Goal: Complete application form: Complete application form

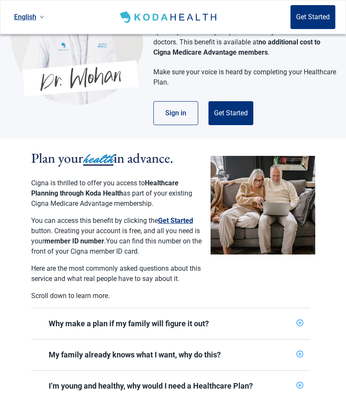
scroll to position [97, 0]
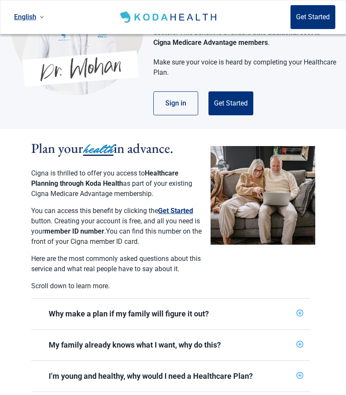
click at [234, 103] on button "Get Started" at bounding box center [230, 103] width 45 height 24
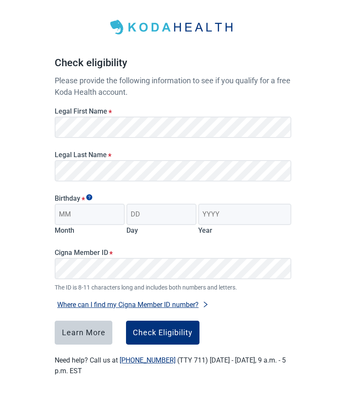
scroll to position [38, 0]
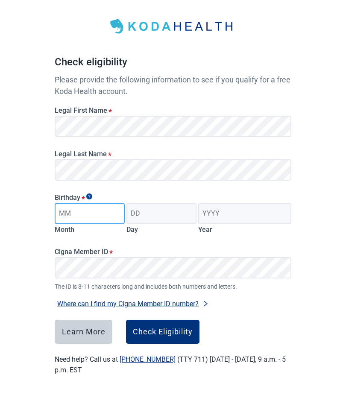
click at [94, 211] on input "Month" at bounding box center [90, 213] width 70 height 21
type input "10"
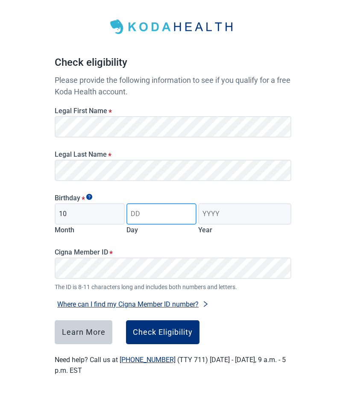
click at [162, 210] on input "Day" at bounding box center [161, 213] width 70 height 21
type input "18"
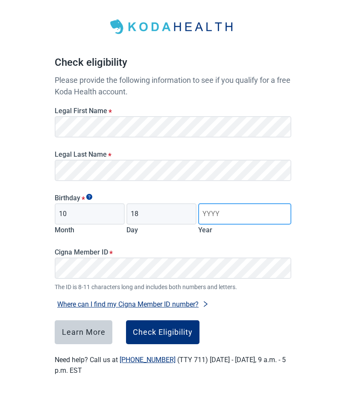
click at [221, 215] on input "Year" at bounding box center [244, 213] width 93 height 21
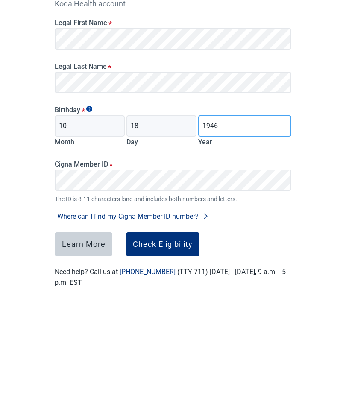
type input "1946"
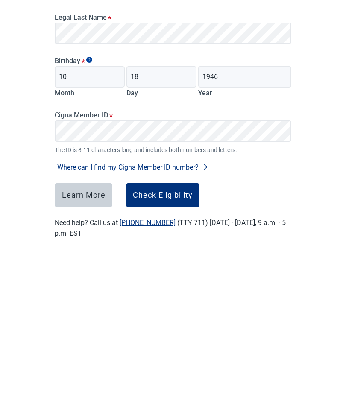
click at [164, 327] on div "Check Eligibility" at bounding box center [163, 331] width 60 height 9
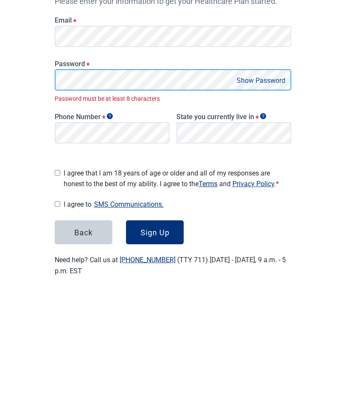
scroll to position [53, 0]
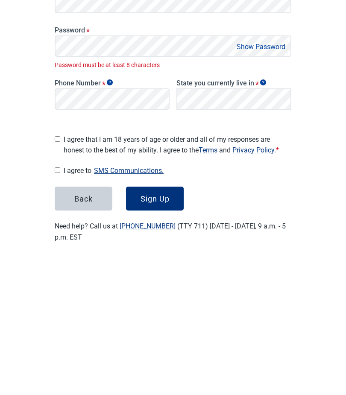
click at [259, 177] on button "Show Password" at bounding box center [261, 183] width 54 height 12
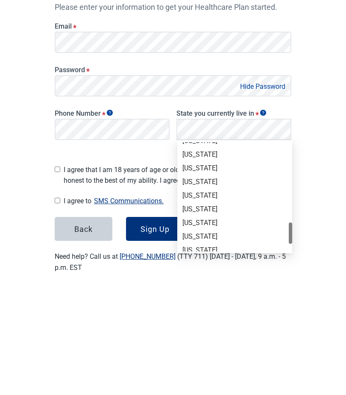
scroll to position [527, 0]
click at [216, 269] on div "[US_STATE]" at bounding box center [234, 273] width 105 height 9
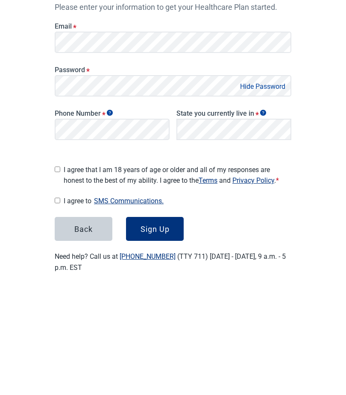
click at [58, 273] on input "I agree that I am 18 years of age or older and all of my responses are honest t…" at bounding box center [58, 276] width 6 height 6
checkbox input "true"
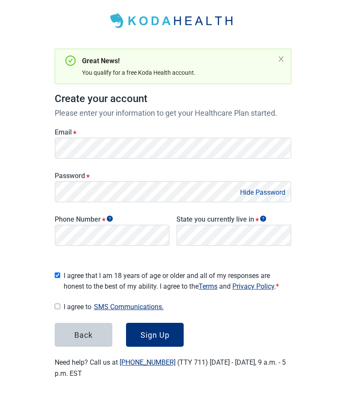
click at [135, 302] on button "SMS Communications." at bounding box center [128, 307] width 75 height 12
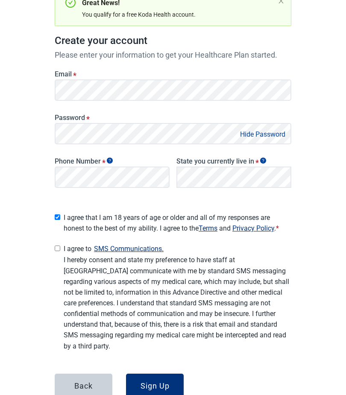
scroll to position [110, 0]
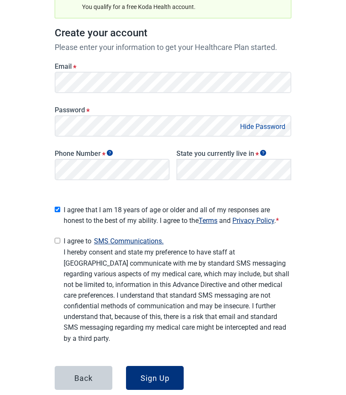
click at [59, 238] on input "I agree to SMS Communications." at bounding box center [58, 241] width 6 height 6
checkbox input "true"
click at [159, 374] on div "Sign Up" at bounding box center [154, 378] width 29 height 9
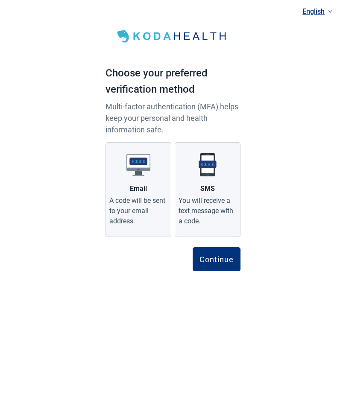
click at [210, 171] on img "Main content" at bounding box center [207, 165] width 24 height 24
click at [0, 0] on input "SMS You will receive a text message with a code." at bounding box center [0, 0] width 0 height 0
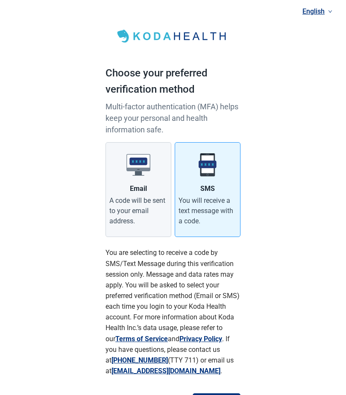
scroll to position [6, 0]
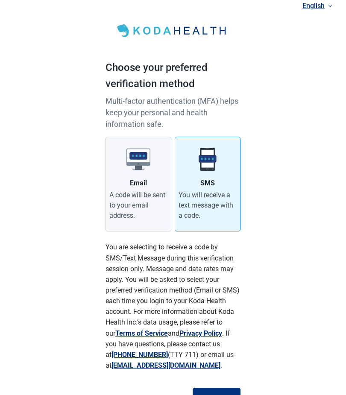
click at [214, 394] on div "Continue" at bounding box center [216, 399] width 34 height 9
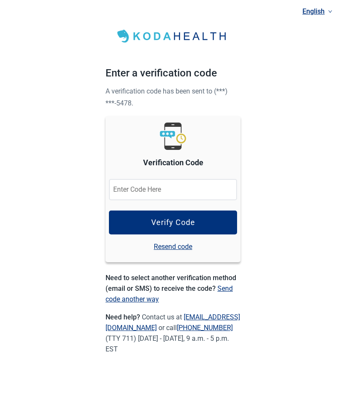
click at [132, 188] on input "Verification Code" at bounding box center [173, 189] width 128 height 21
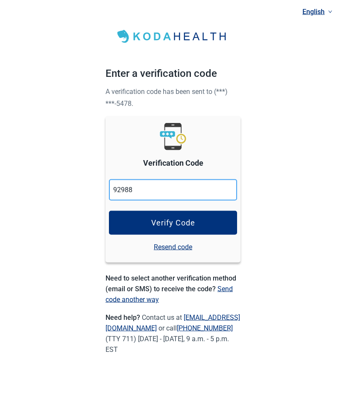
type input "929881"
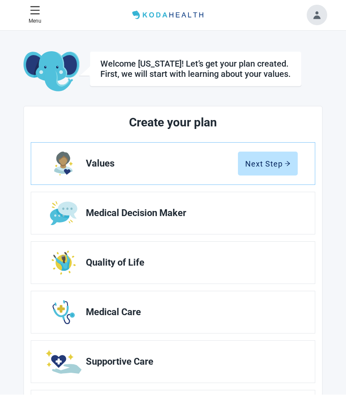
scroll to position [0, 0]
click at [273, 160] on div "Next Step" at bounding box center [267, 163] width 45 height 9
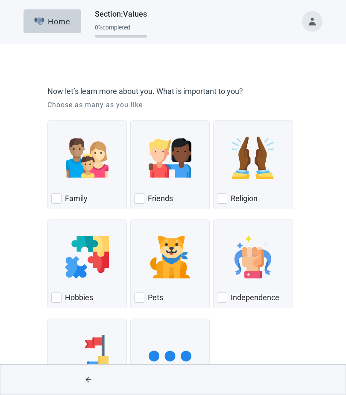
click at [57, 196] on div "Family, checkbox, not checked" at bounding box center [56, 198] width 10 height 10
click at [48, 121] on input "Family" at bounding box center [47, 120] width 0 height 0
checkbox input "true"
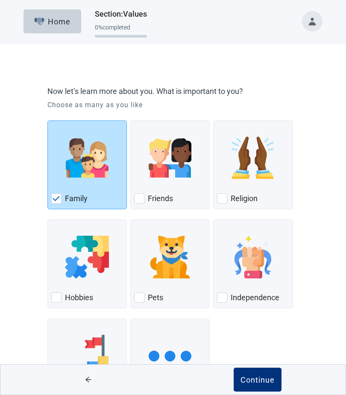
click at [228, 194] on div "Religion" at bounding box center [253, 199] width 72 height 14
click at [213, 121] on input "Religion" at bounding box center [213, 120] width 0 height 0
checkbox input "true"
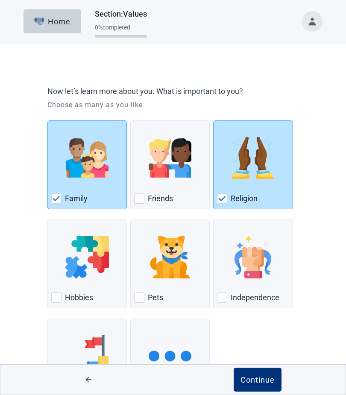
click at [143, 298] on div "Pets, checkbox, not checked" at bounding box center [139, 297] width 10 height 10
click at [131, 220] on input "Pets" at bounding box center [130, 219] width 0 height 0
checkbox input "true"
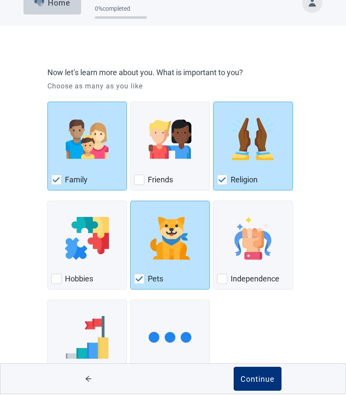
scroll to position [18, 0]
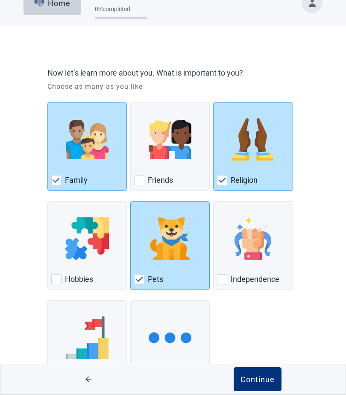
click at [250, 384] on div "Continue" at bounding box center [257, 379] width 34 height 9
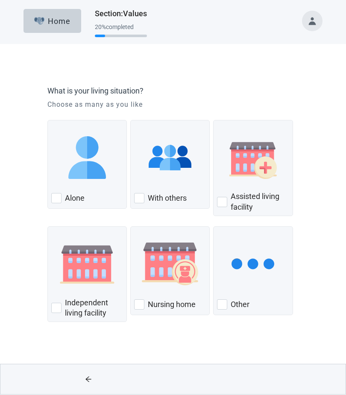
click at [141, 199] on div "With Others, checkbox, not checked" at bounding box center [139, 198] width 10 height 10
click at [131, 121] on input "With others" at bounding box center [130, 120] width 0 height 0
checkbox input "true"
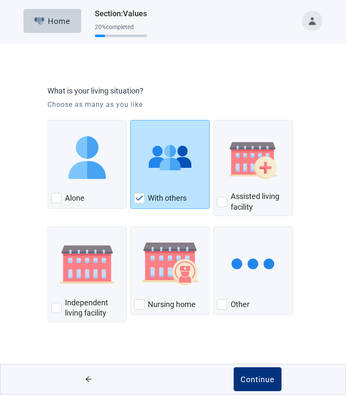
click at [256, 377] on div "Continue" at bounding box center [257, 379] width 34 height 9
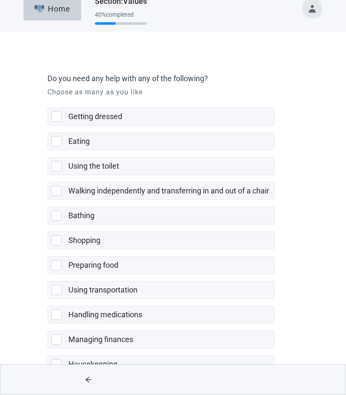
scroll to position [18, 0]
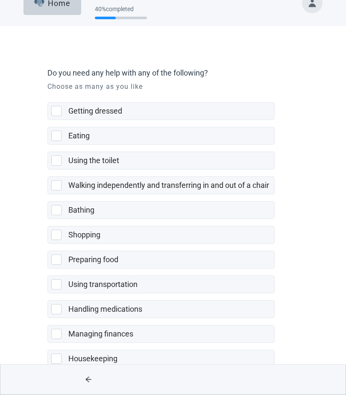
click at [60, 358] on div "Housekeeping, checkbox, not selected" at bounding box center [56, 359] width 10 height 10
click at [48, 343] on input "Housekeeping" at bounding box center [47, 343] width 0 height 0
checkbox input "true"
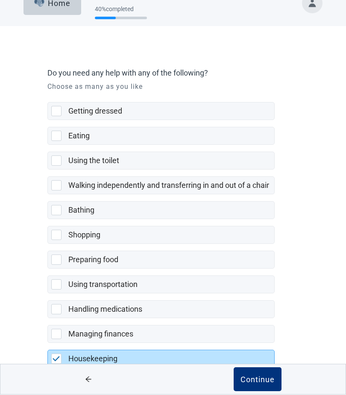
click at [258, 384] on div "Continue" at bounding box center [257, 379] width 34 height 9
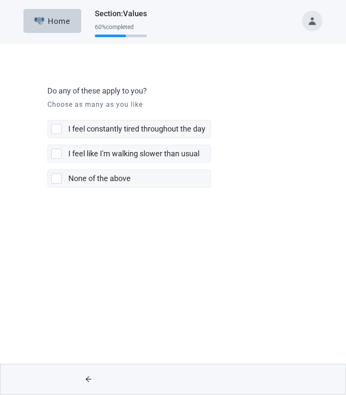
click at [56, 153] on div "I feel like I'm walking slower than usual, checkbox, not selected" at bounding box center [56, 154] width 10 height 10
click at [48, 139] on input "I feel like I'm walking slower than usual" at bounding box center [47, 138] width 0 height 0
checkbox input "true"
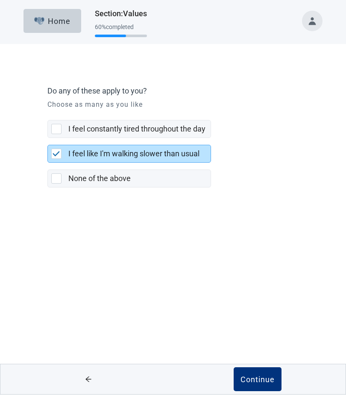
click at [257, 378] on div "Continue" at bounding box center [257, 379] width 34 height 9
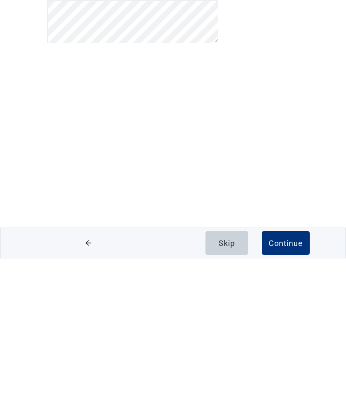
scroll to position [0, 0]
click at [284, 375] on div "Continue" at bounding box center [285, 379] width 34 height 9
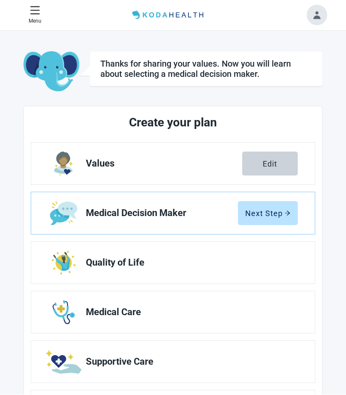
scroll to position [0, 0]
click at [267, 213] on div "Next Step" at bounding box center [267, 213] width 45 height 9
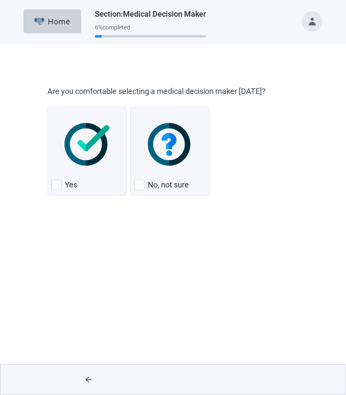
click at [139, 182] on div "No, not sure, checkbox, not checked" at bounding box center [139, 185] width 10 height 10
click at [131, 107] on input "No, not sure" at bounding box center [130, 107] width 0 height 0
checkbox input "true"
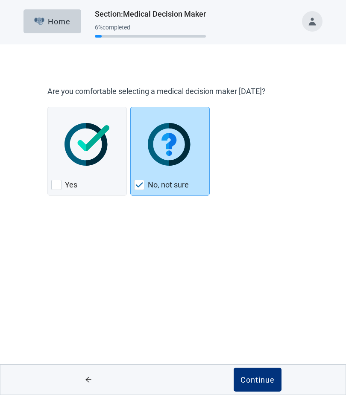
click at [254, 379] on div "Continue" at bounding box center [257, 379] width 34 height 9
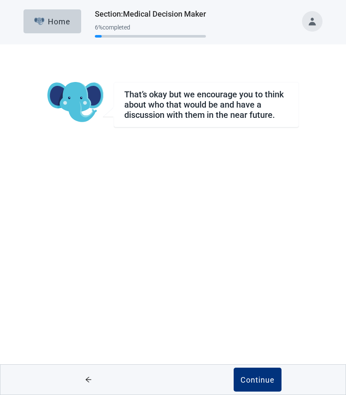
click at [257, 376] on div "Continue" at bounding box center [257, 379] width 34 height 9
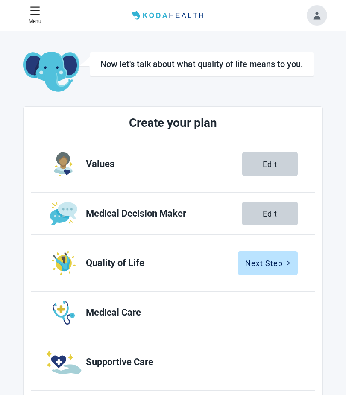
click at [272, 260] on div "Next Step" at bounding box center [267, 263] width 45 height 9
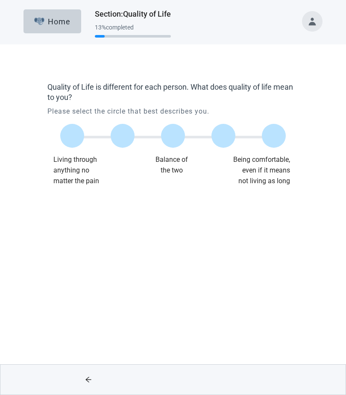
click at [72, 136] on label "Main content" at bounding box center [72, 136] width 24 height 24
click at [72, 136] on input "Quality of life scale: 0 out of 100. Living through anything no matter what" at bounding box center [72, 136] width 0 height 0
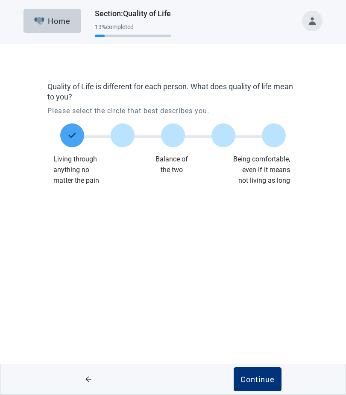
click at [262, 378] on div "Continue" at bounding box center [257, 379] width 34 height 9
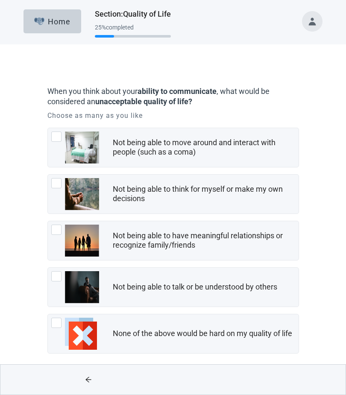
scroll to position [7, 0]
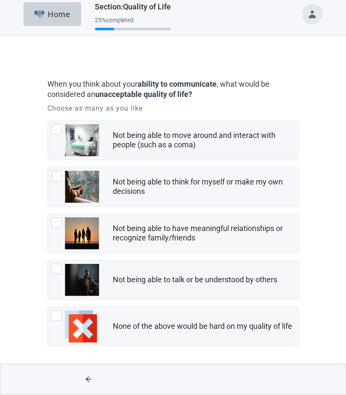
click at [56, 316] on div "None of the above would be hard on my quality of life, checkbox, not checked" at bounding box center [56, 316] width 10 height 10
click at [48, 307] on input "None of the above would be hard on my quality of life" at bounding box center [47, 307] width 0 height 0
checkbox input "true"
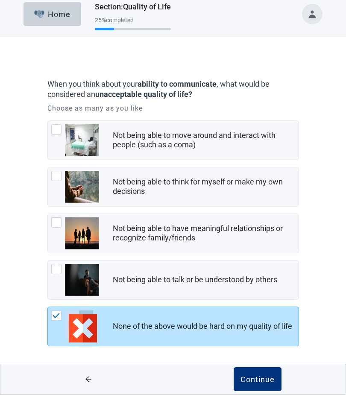
click at [261, 378] on div "Continue" at bounding box center [257, 379] width 34 height 9
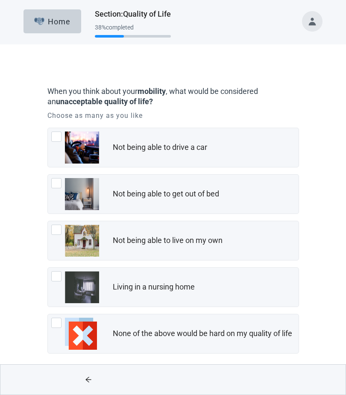
scroll to position [7, 0]
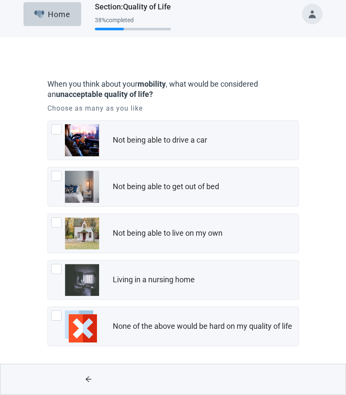
click at [82, 328] on img "None of the above would be hard on my quality of life, checkbox, not checked" at bounding box center [81, 327] width 32 height 32
click at [48, 307] on input "None of the above would be hard on my quality of life" at bounding box center [47, 307] width 0 height 0
checkbox input "true"
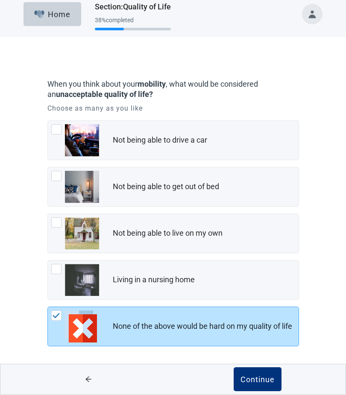
click at [256, 379] on div "Continue" at bounding box center [257, 379] width 34 height 9
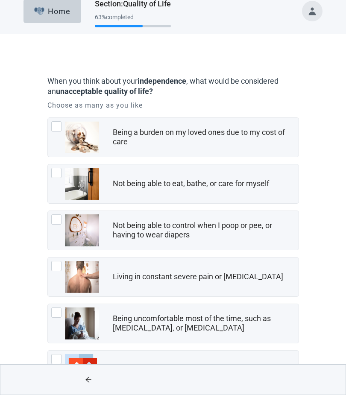
scroll to position [10, 0]
click at [62, 355] on div "None of the above would be hard on my quality of life, checkbox, not checked" at bounding box center [75, 370] width 48 height 32
click at [48, 350] on input "None of the above would be hard on my quality of life" at bounding box center [47, 350] width 0 height 0
checkbox input "true"
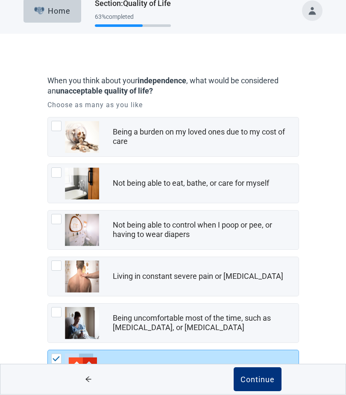
click at [261, 384] on div "Continue" at bounding box center [257, 379] width 34 height 9
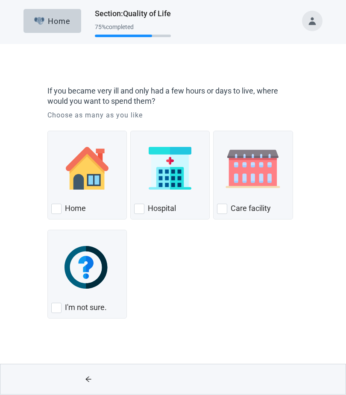
click at [55, 207] on div "Home, checkbox, not checked" at bounding box center [56, 209] width 10 height 10
click at [48, 131] on input "Home" at bounding box center [47, 131] width 0 height 0
checkbox input "true"
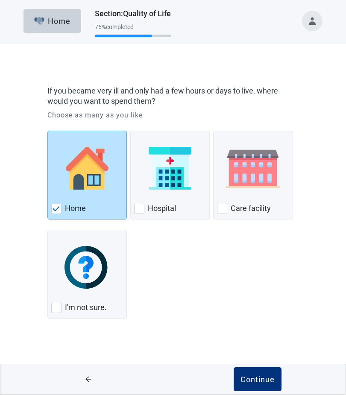
click at [261, 379] on div "Continue" at bounding box center [257, 379] width 34 height 9
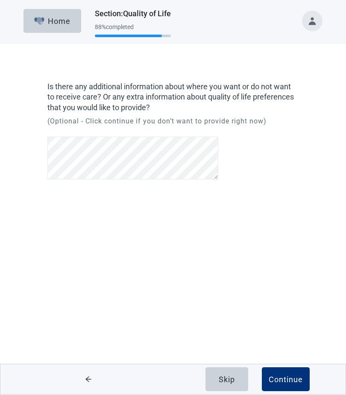
click at [287, 377] on div "Continue" at bounding box center [285, 379] width 34 height 9
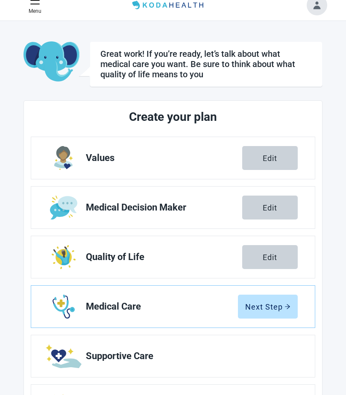
scroll to position [11, 0]
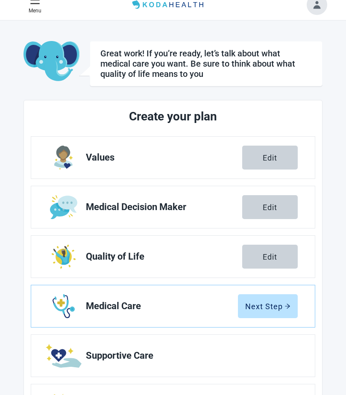
click at [275, 309] on div "Next Step" at bounding box center [267, 306] width 45 height 9
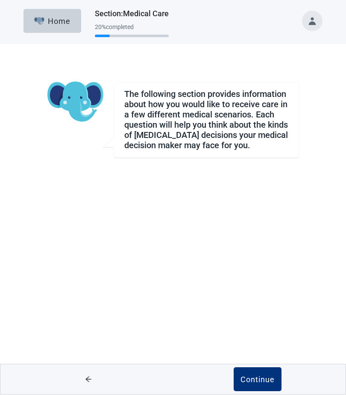
click at [264, 377] on div "Continue" at bounding box center [257, 379] width 34 height 9
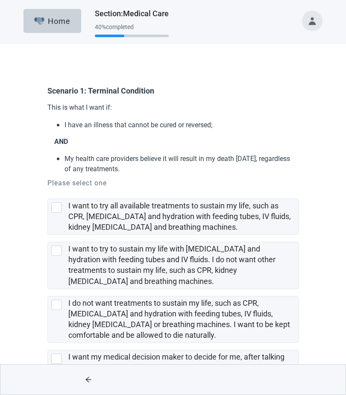
scroll to position [3, 0]
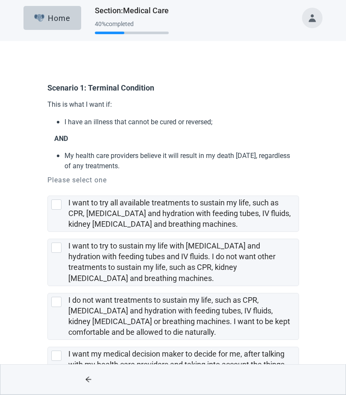
click at [59, 208] on div "I want to try all available treatments to sustain my life, such as CPR, artific…" at bounding box center [56, 205] width 10 height 10
click at [48, 189] on input "I want to try all available treatments to sustain my life, such as CPR, [MEDICA…" at bounding box center [47, 189] width 0 height 0
checkbox input "true"
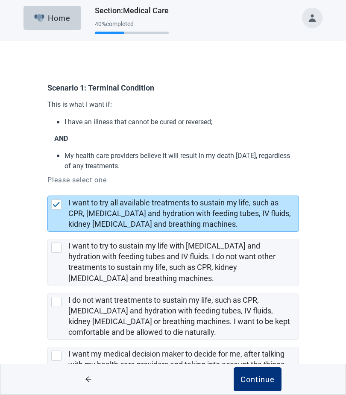
click at [251, 384] on div "Continue" at bounding box center [257, 379] width 34 height 9
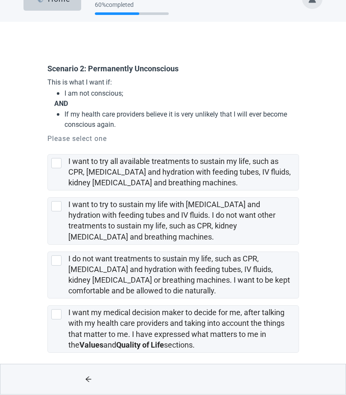
scroll to position [24, 0]
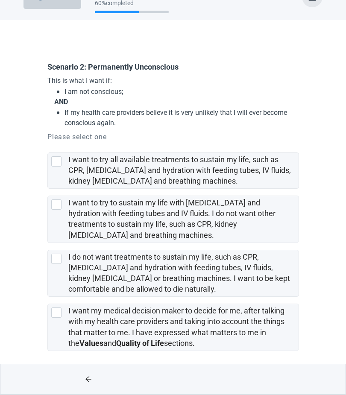
click at [50, 165] on div "I want to try all available treatments to sustain my life, such as CPR, [MEDICA…" at bounding box center [173, 170] width 250 height 35
click at [48, 146] on input "I want to try all available treatments to sustain my life, such as CPR, [MEDICA…" at bounding box center [47, 146] width 0 height 0
checkbox input "true"
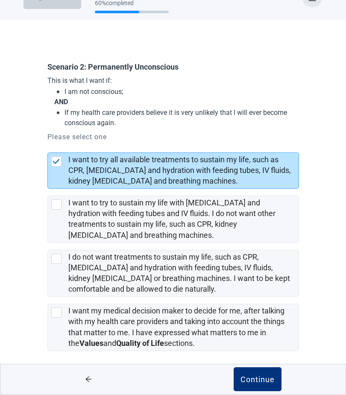
click at [260, 378] on div "Continue" at bounding box center [257, 379] width 34 height 9
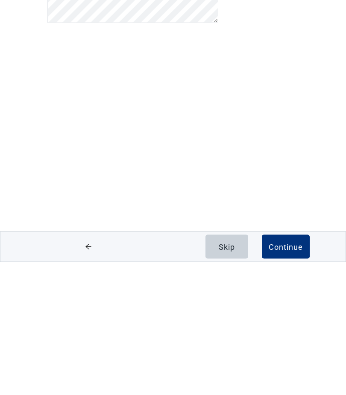
scroll to position [0, 0]
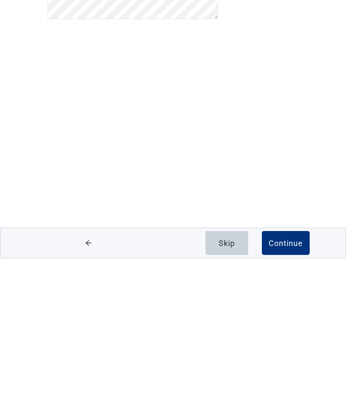
click at [286, 375] on div "Continue" at bounding box center [285, 379] width 34 height 9
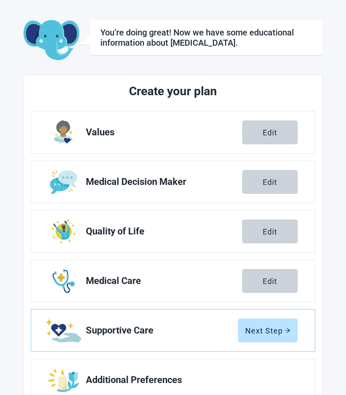
click at [273, 329] on div "Next Step" at bounding box center [267, 330] width 45 height 9
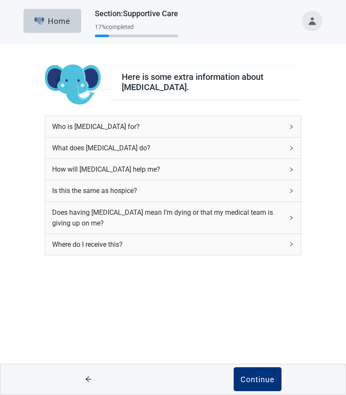
click at [289, 127] on icon "right" at bounding box center [290, 127] width 5 height 5
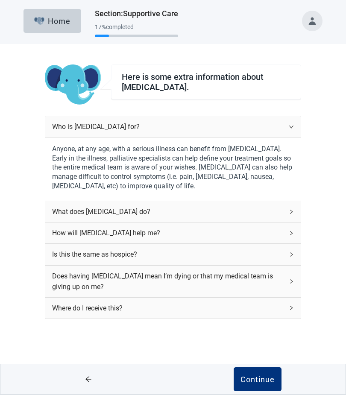
click at [151, 207] on div "What does [MEDICAL_DATA] do?" at bounding box center [167, 211] width 231 height 11
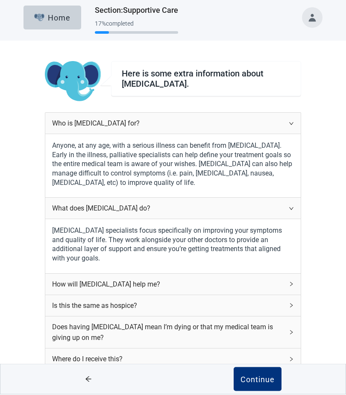
scroll to position [3, 0]
click at [157, 280] on div "How will [MEDICAL_DATA] help me?" at bounding box center [167, 284] width 231 height 11
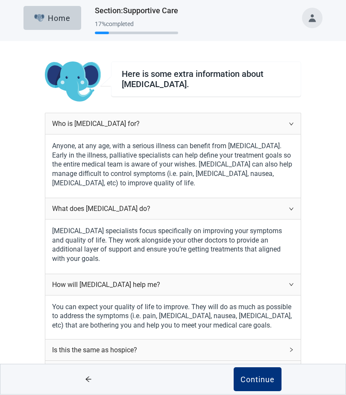
scroll to position [3, 0]
click at [144, 346] on div "Is this the same as hospice?" at bounding box center [167, 351] width 231 height 11
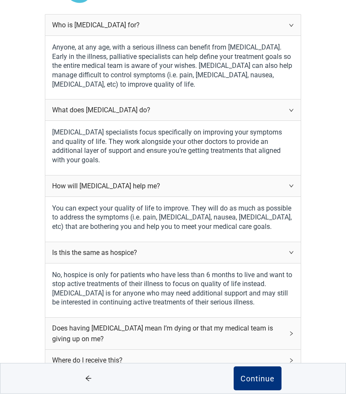
scroll to position [101, 0]
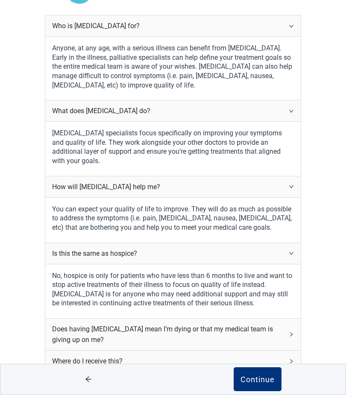
click at [283, 324] on div "Does having [MEDICAL_DATA] mean I’m dying or that my medical team is giving up …" at bounding box center [167, 334] width 231 height 21
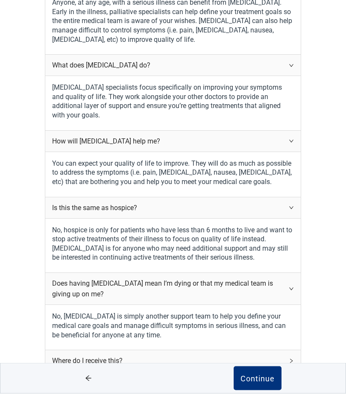
scroll to position [145, 0]
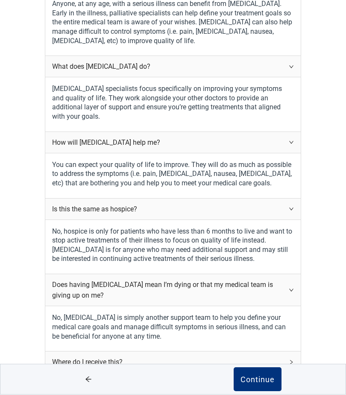
click at [288, 355] on div "Where do I receive this?" at bounding box center [172, 362] width 255 height 21
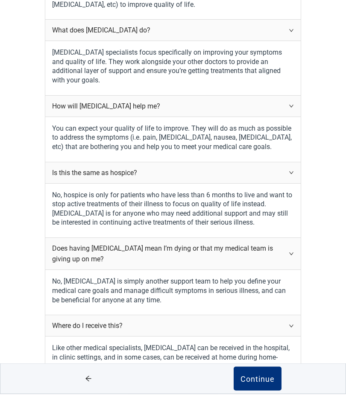
scroll to position [180, 0]
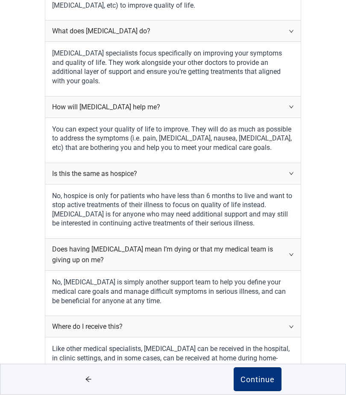
click at [261, 391] on button "Continue" at bounding box center [257, 379] width 48 height 24
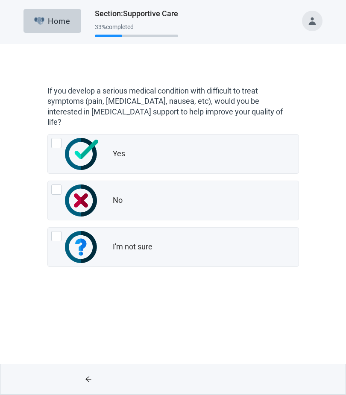
click at [51, 138] on div "Yes, radio button, not checked" at bounding box center [56, 143] width 10 height 10
click at [48, 134] on input "Yes" at bounding box center [47, 134] width 0 height 0
radio input "true"
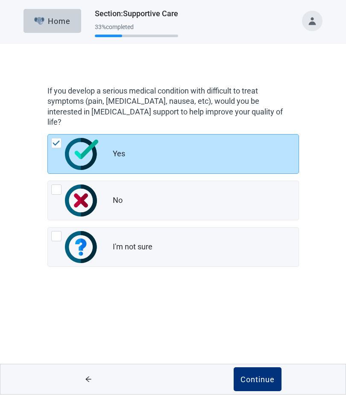
click at [259, 377] on div "Continue" at bounding box center [257, 379] width 34 height 9
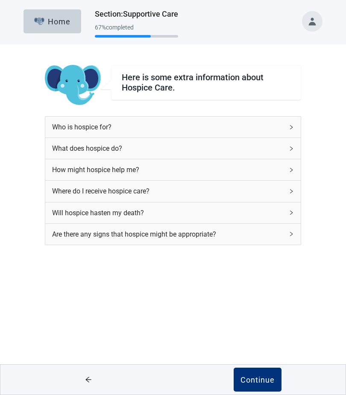
click at [291, 168] on icon "right" at bounding box center [290, 169] width 5 height 5
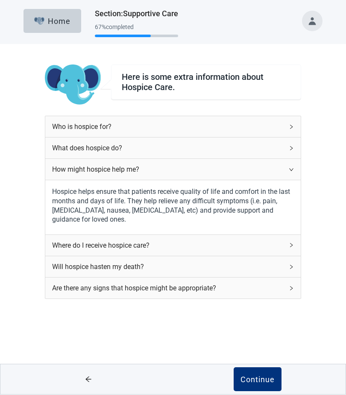
click at [282, 240] on div "Where do I receive hospice care?" at bounding box center [167, 245] width 231 height 11
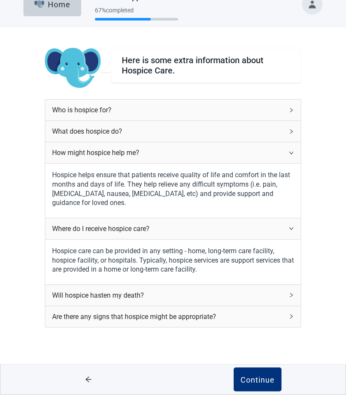
scroll to position [17, 0]
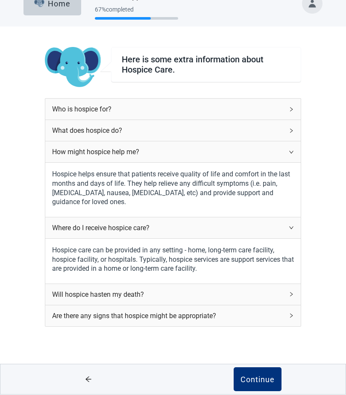
click at [260, 289] on div "Will hospice hasten my death?" at bounding box center [167, 294] width 231 height 11
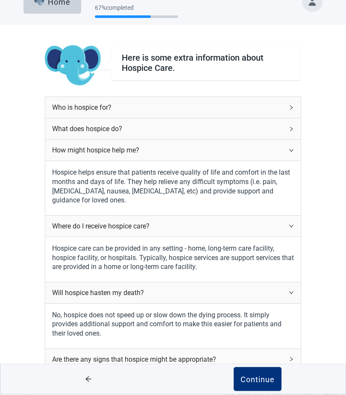
scroll to position [19, 0]
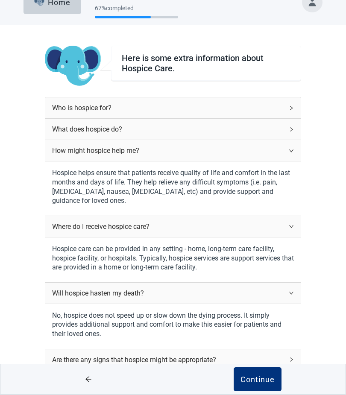
click at [287, 355] on div "Are there any signs that hospice might be appropriate?" at bounding box center [172, 359] width 255 height 21
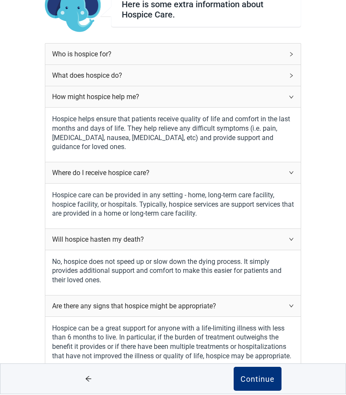
scroll to position [72, 0]
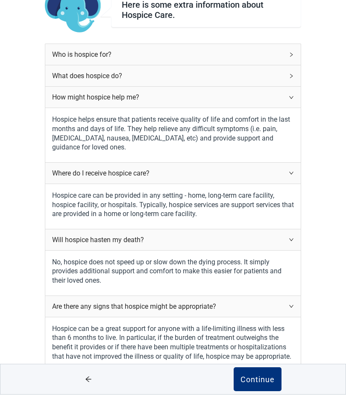
click at [254, 384] on div "Continue" at bounding box center [257, 379] width 34 height 9
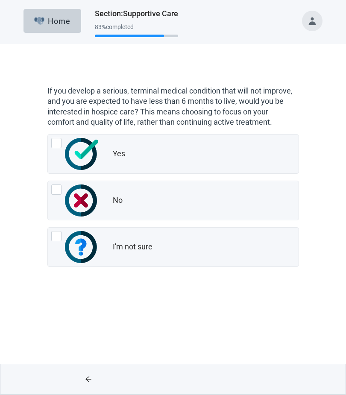
click at [55, 233] on div "I'm not sure, radio button, not checked" at bounding box center [56, 236] width 10 height 10
click at [48, 228] on input "I'm not sure" at bounding box center [47, 227] width 0 height 0
radio input "true"
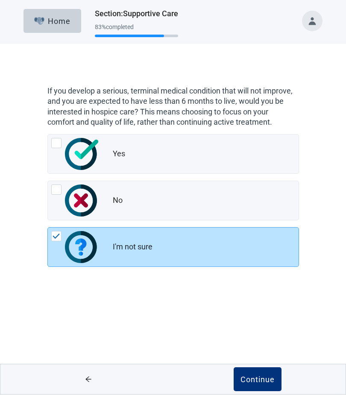
click at [260, 381] on div "Continue" at bounding box center [257, 379] width 34 height 9
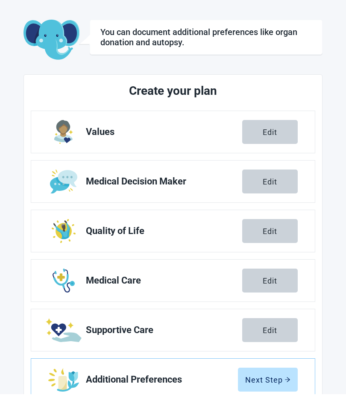
scroll to position [31, 0]
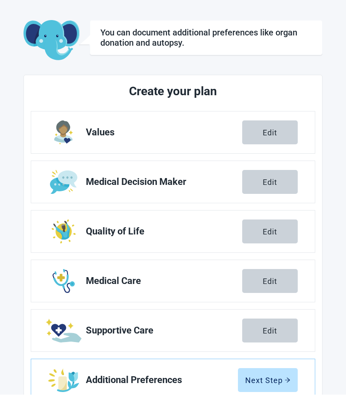
click at [274, 376] on div "Next Step" at bounding box center [267, 380] width 45 height 9
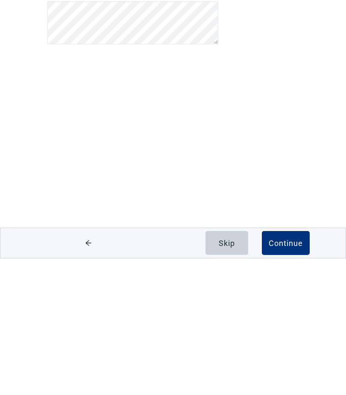
scroll to position [0, 0]
click at [283, 375] on div "Continue" at bounding box center [285, 379] width 34 height 9
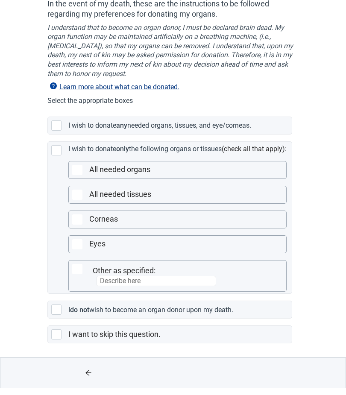
scroll to position [81, 0]
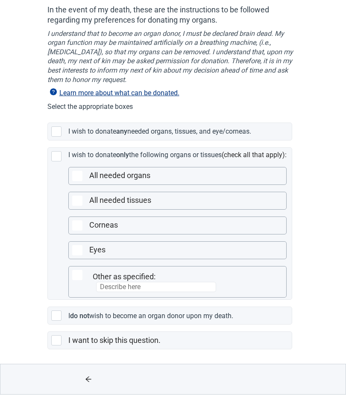
click at [57, 339] on div "Main content" at bounding box center [56, 340] width 10 height 10
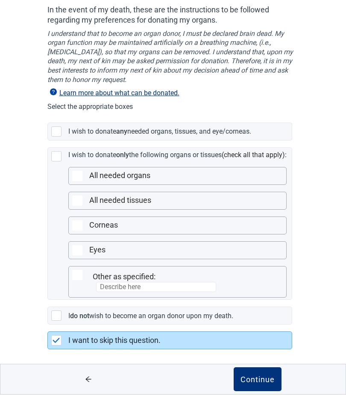
click at [257, 377] on div "Continue" at bounding box center [257, 379] width 34 height 9
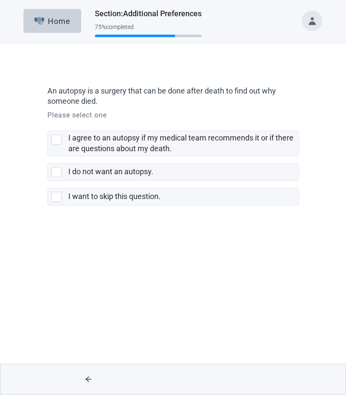
click at [54, 137] on div "I agree to an autopsy if my medical team recommends it or if there are question…" at bounding box center [56, 140] width 10 height 10
click at [48, 125] on input "I agree to an autopsy if my medical team recommends it or if there are question…" at bounding box center [47, 124] width 0 height 0
checkbox input "true"
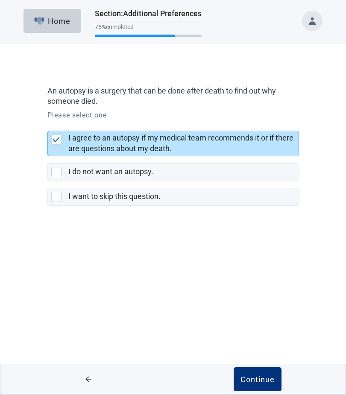
click at [259, 374] on button "Continue" at bounding box center [257, 379] width 48 height 24
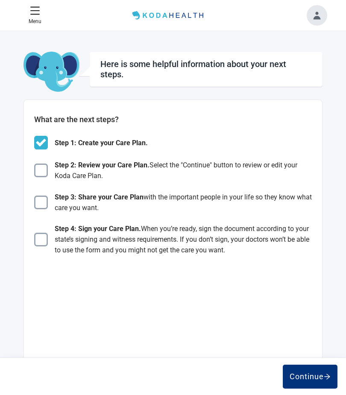
click at [302, 375] on div "Continue" at bounding box center [309, 376] width 41 height 9
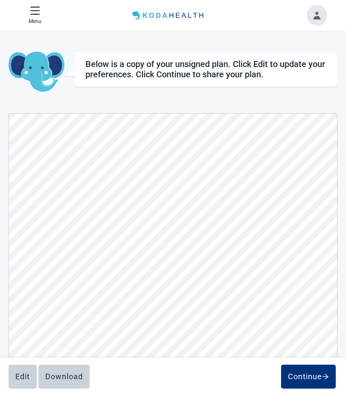
scroll to position [2811, 0]
click at [308, 367] on button "Continue" at bounding box center [308, 376] width 55 height 24
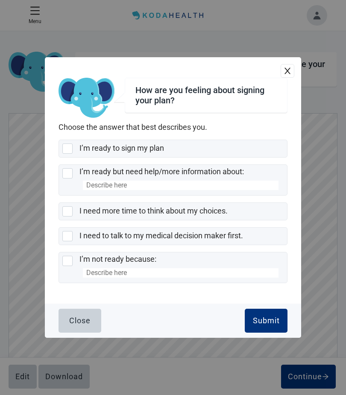
scroll to position [3809, 0]
click at [64, 154] on div "I’m ready to sign my plan, checkbox, not selected" at bounding box center [67, 148] width 10 height 10
click at [59, 140] on input "I’m ready to sign my plan" at bounding box center [58, 139] width 0 height 0
checkbox input "true"
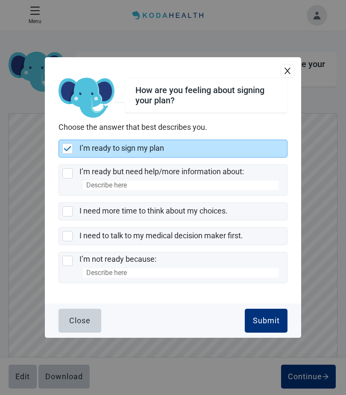
click at [260, 325] on div "Submit" at bounding box center [266, 320] width 27 height 9
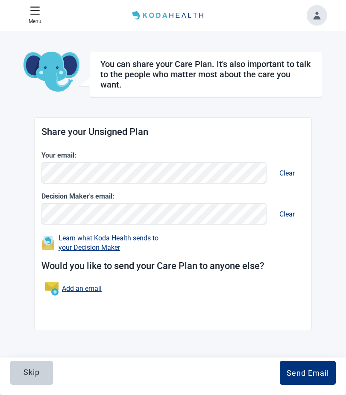
click at [308, 371] on div "Send Email" at bounding box center [307, 372] width 42 height 9
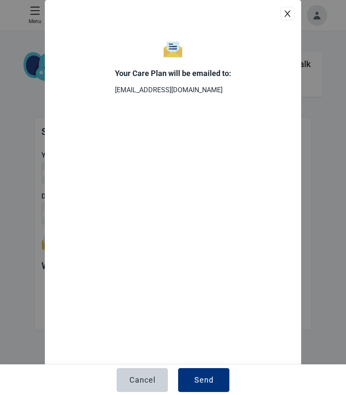
click at [205, 378] on div "Send" at bounding box center [203, 379] width 19 height 9
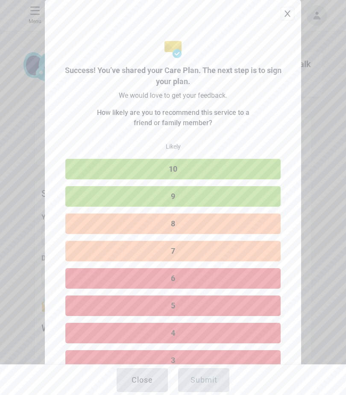
click at [179, 198] on button "9" at bounding box center [172, 196] width 215 height 20
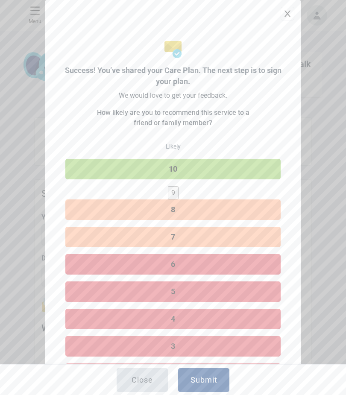
click at [203, 377] on div "Submit" at bounding box center [203, 379] width 27 height 9
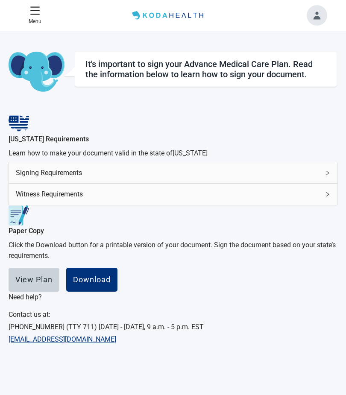
click at [30, 18] on p "Menu" at bounding box center [35, 21] width 13 height 8
